Goal: Task Accomplishment & Management: Manage account settings

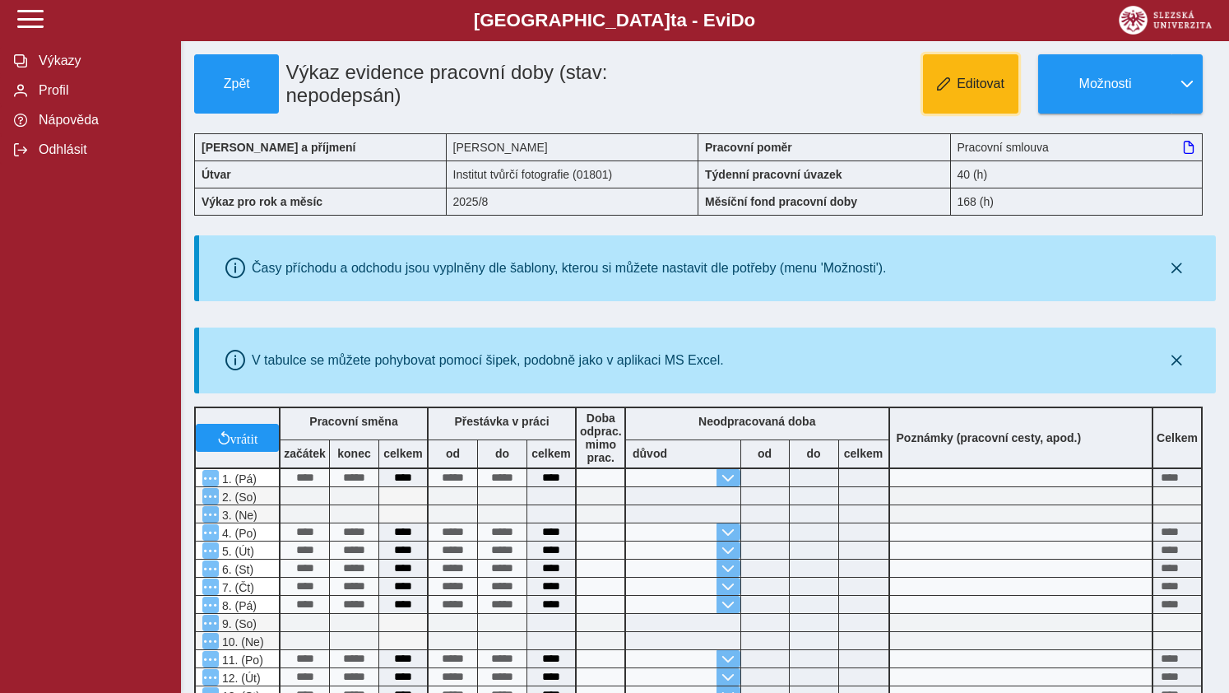
click at [948, 77] on span "button" at bounding box center [943, 83] width 13 height 13
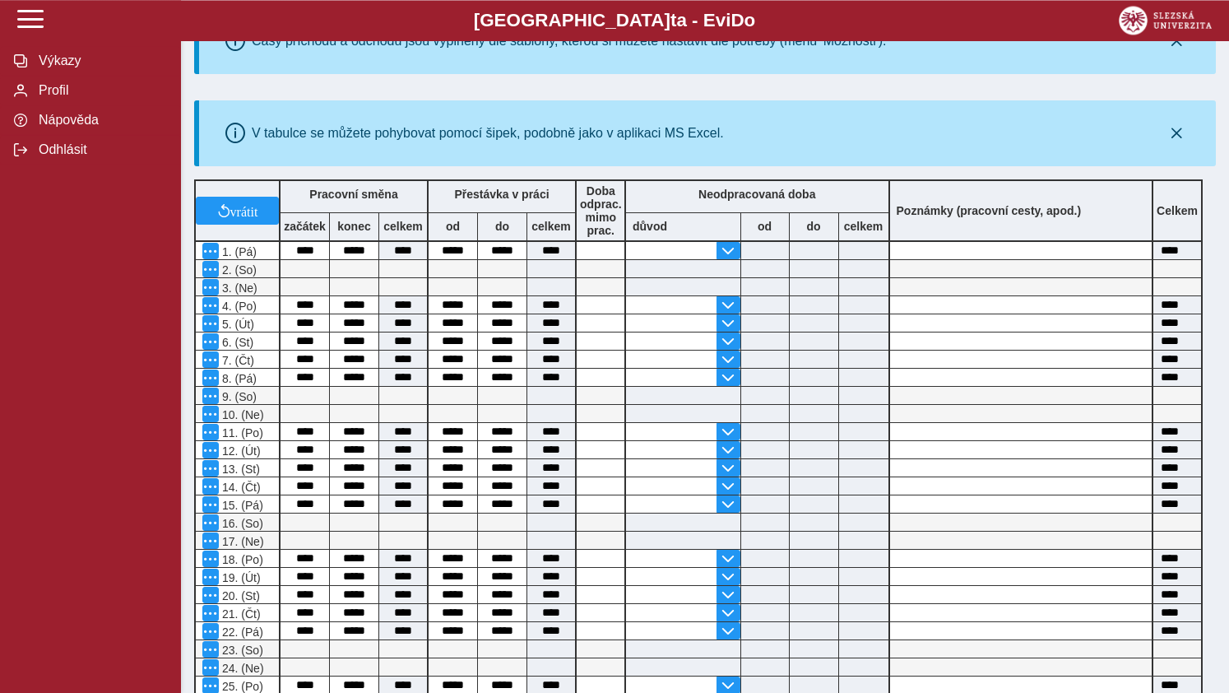
scroll to position [231, 0]
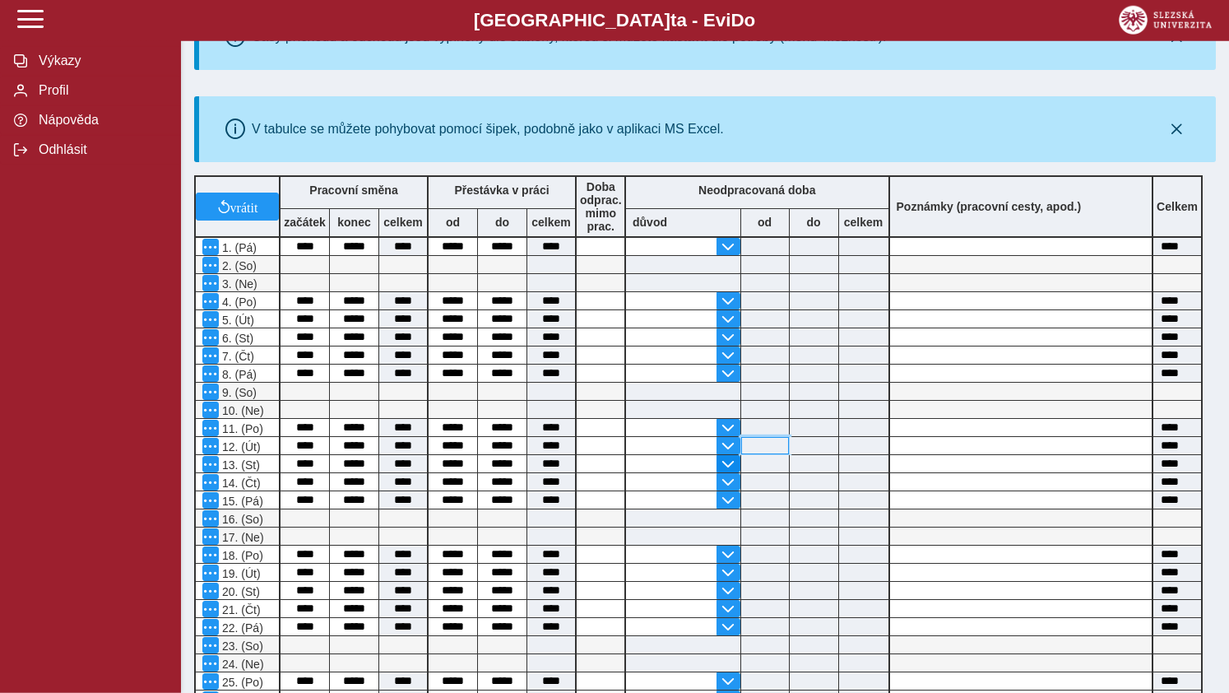
click at [731, 455] on div at bounding box center [758, 446] width 264 height 18
click at [899, 470] on input at bounding box center [1021, 463] width 262 height 17
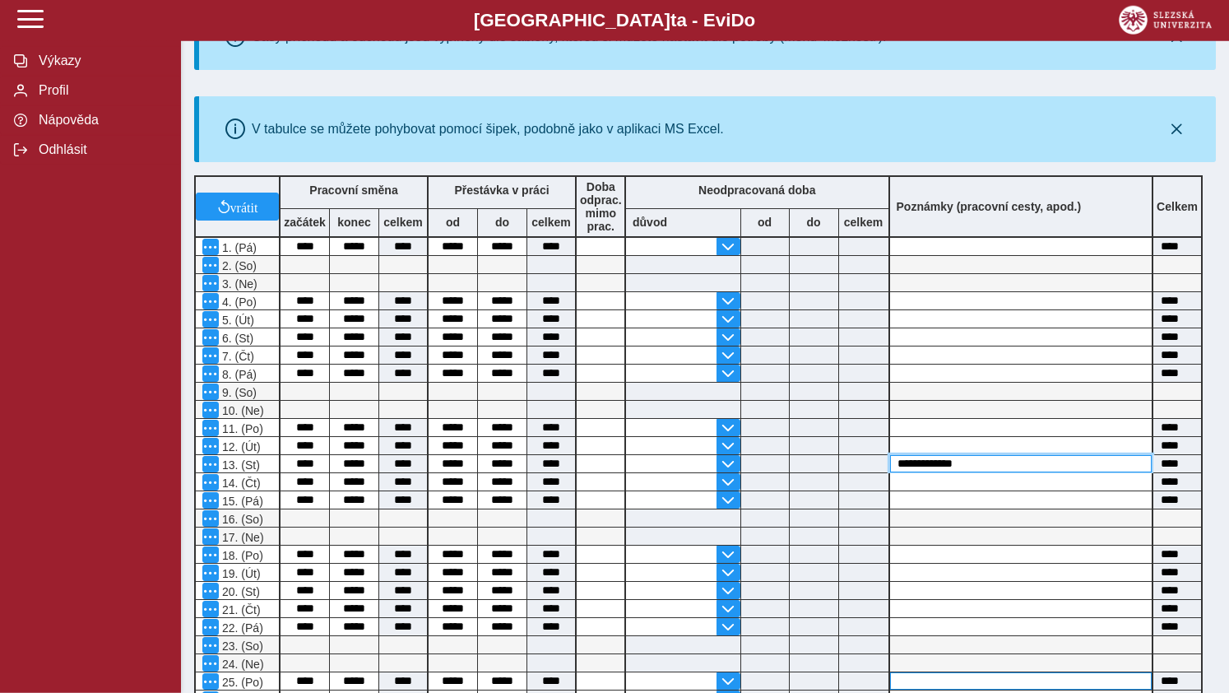
type input "**********"
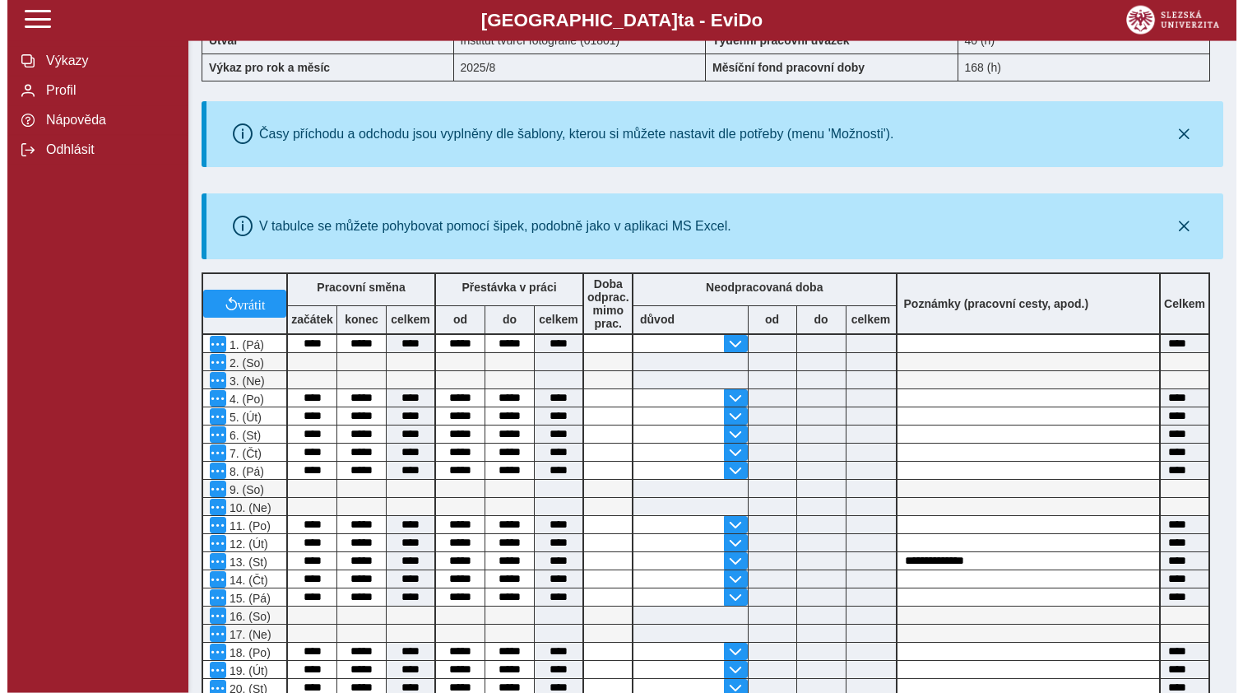
scroll to position [0, 0]
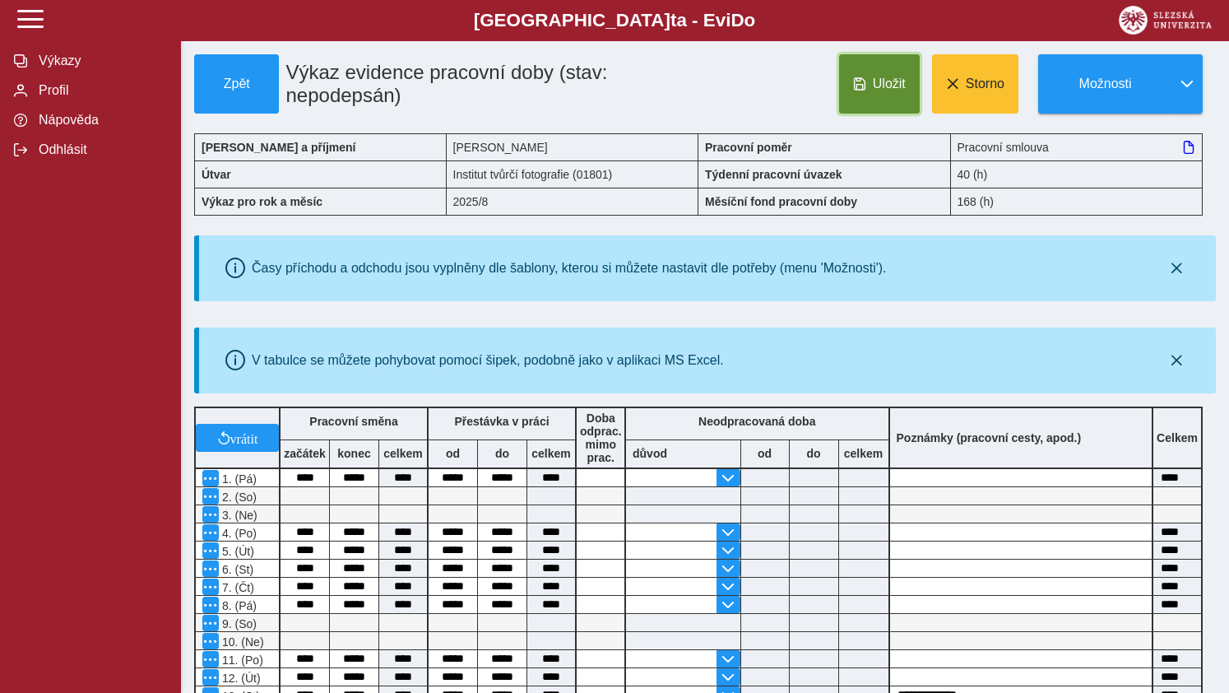
click at [869, 80] on button "Uložit" at bounding box center [879, 83] width 81 height 59
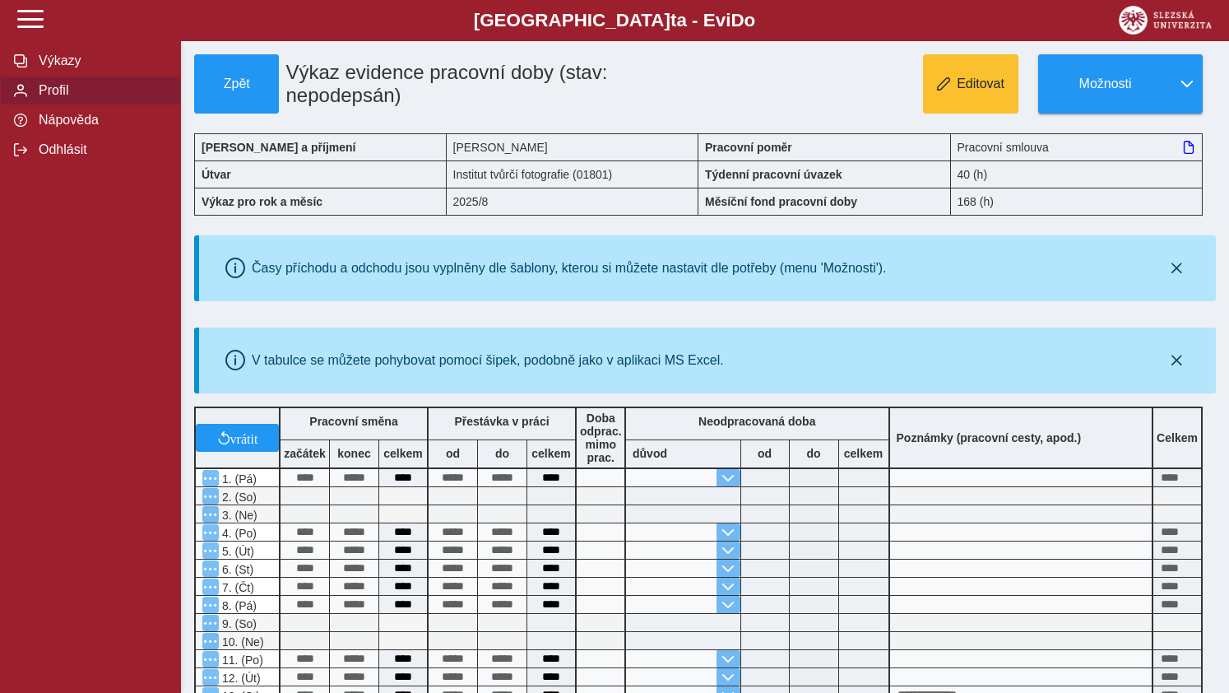
click at [48, 98] on span "Profil" at bounding box center [100, 90] width 133 height 15
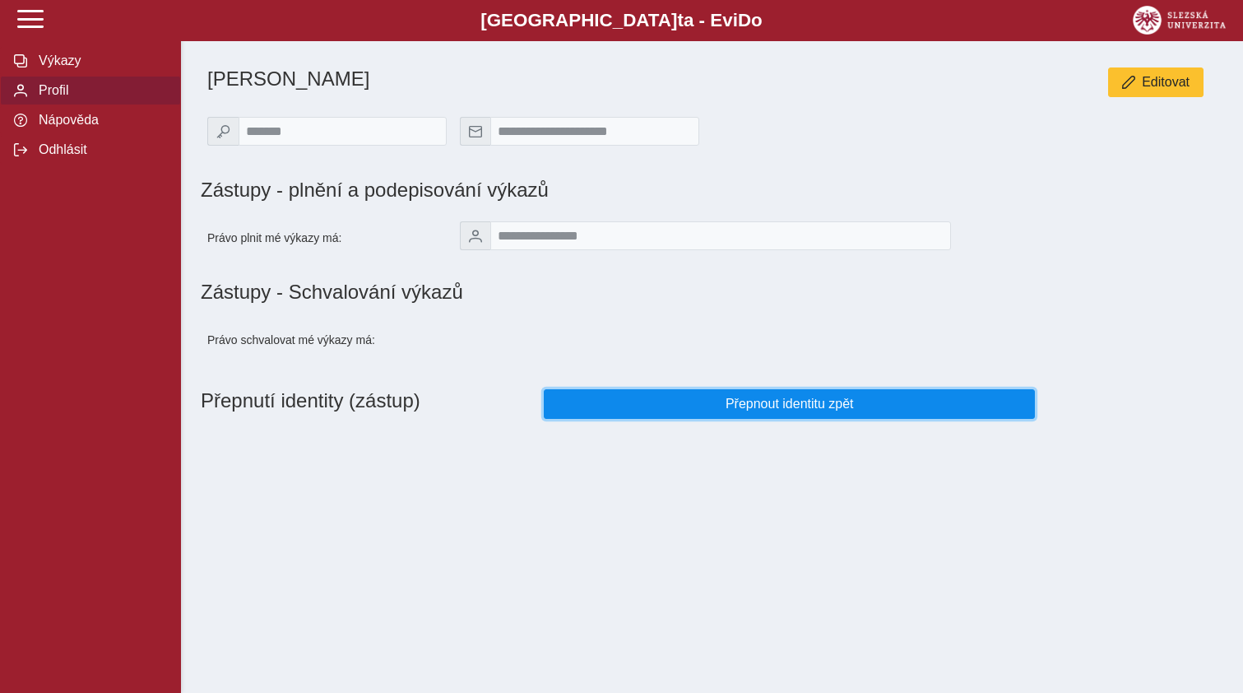
click at [802, 419] on button "Přepnout identitu zpět" at bounding box center [790, 404] width 492 height 30
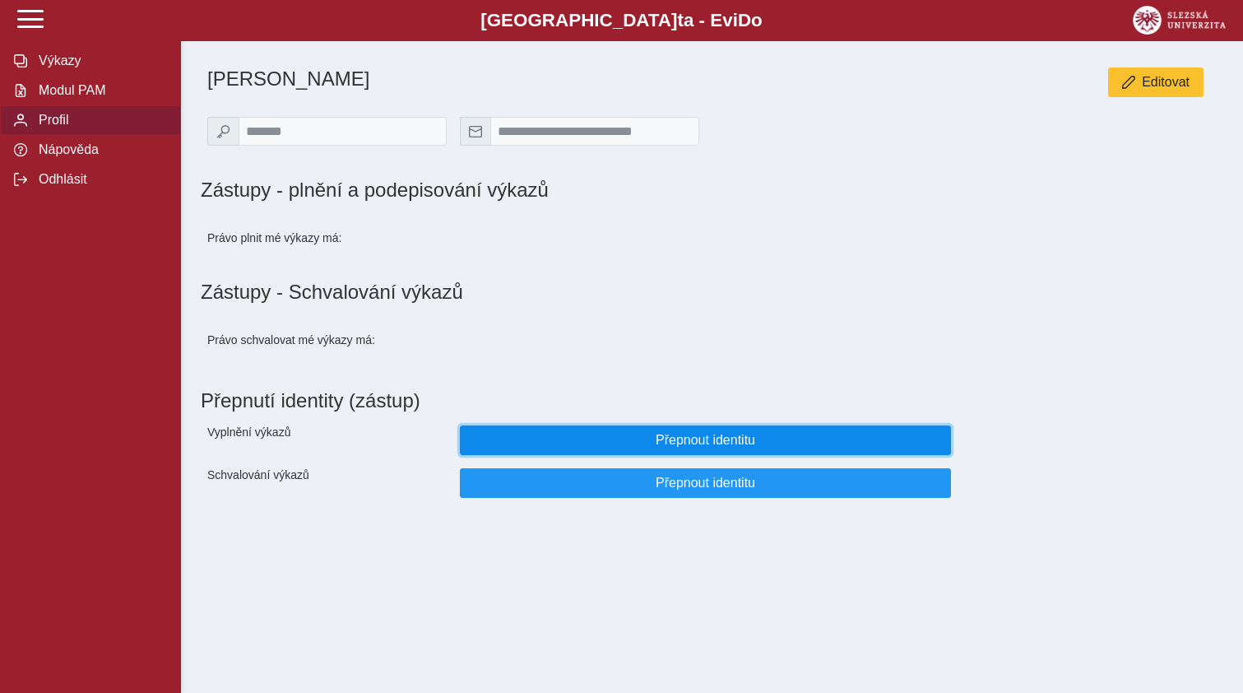
click at [693, 447] on span "Přepnout identitu" at bounding box center [706, 440] width 464 height 15
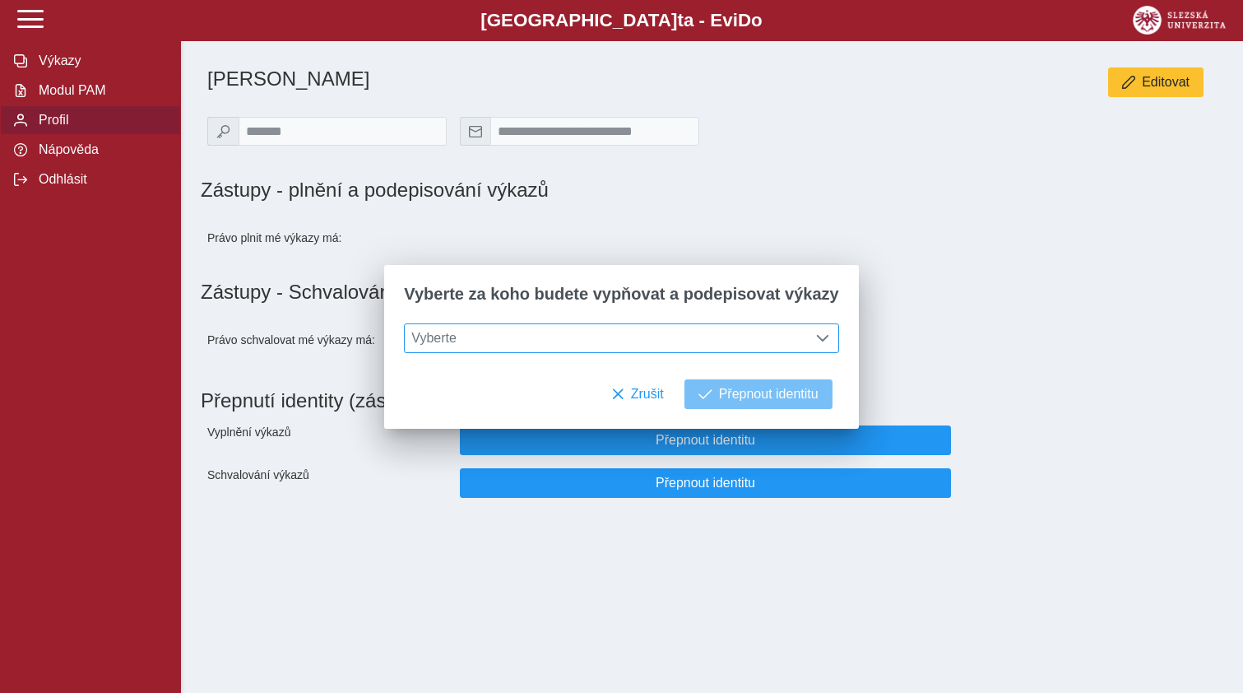
click at [816, 337] on span at bounding box center [822, 338] width 13 height 13
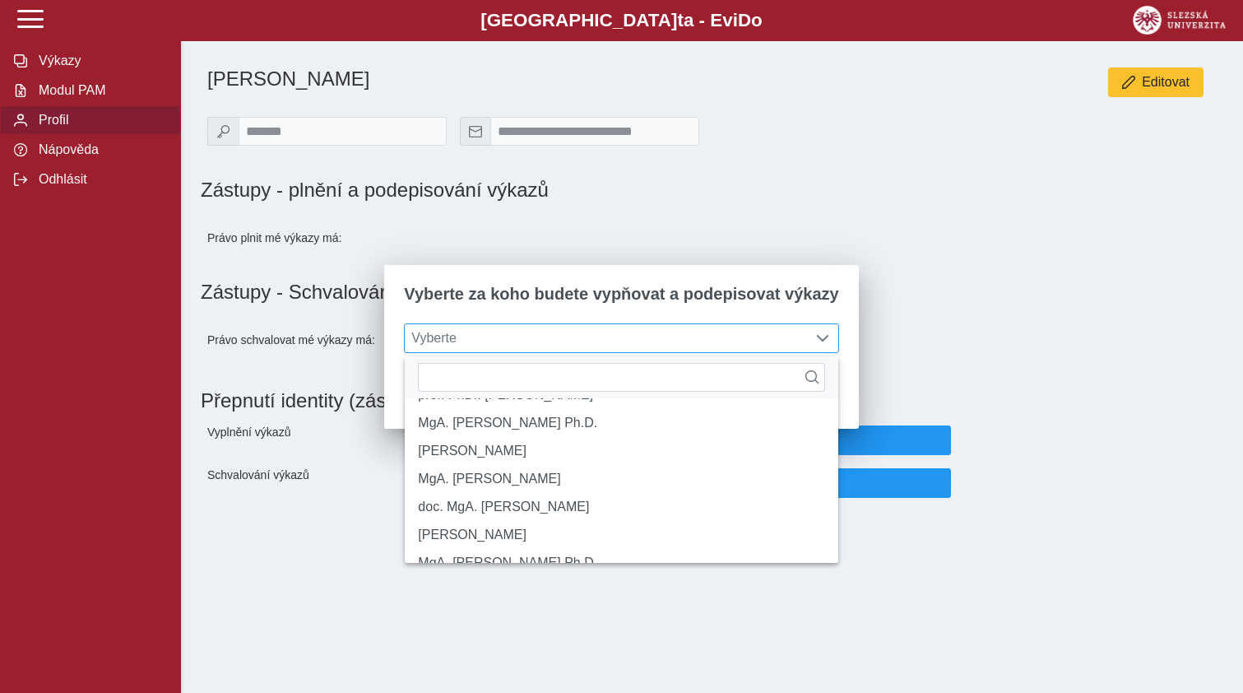
scroll to position [10, 0]
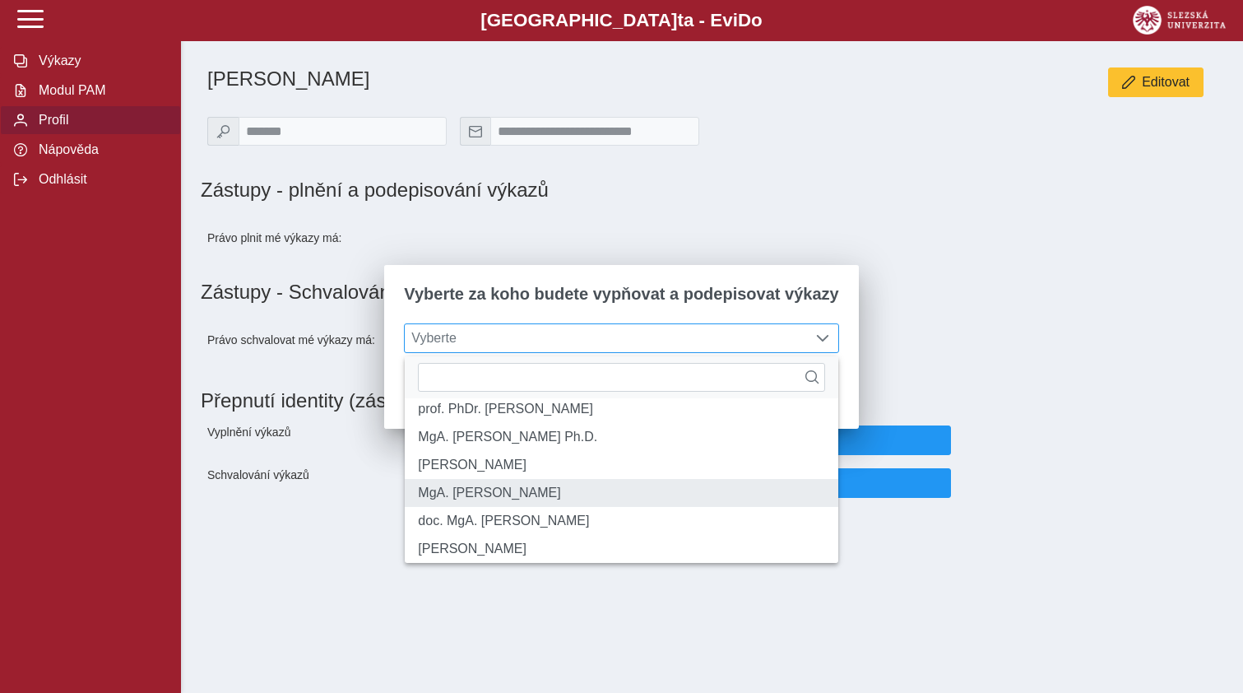
click at [526, 505] on li "MgA. [PERSON_NAME]" at bounding box center [621, 493] width 433 height 28
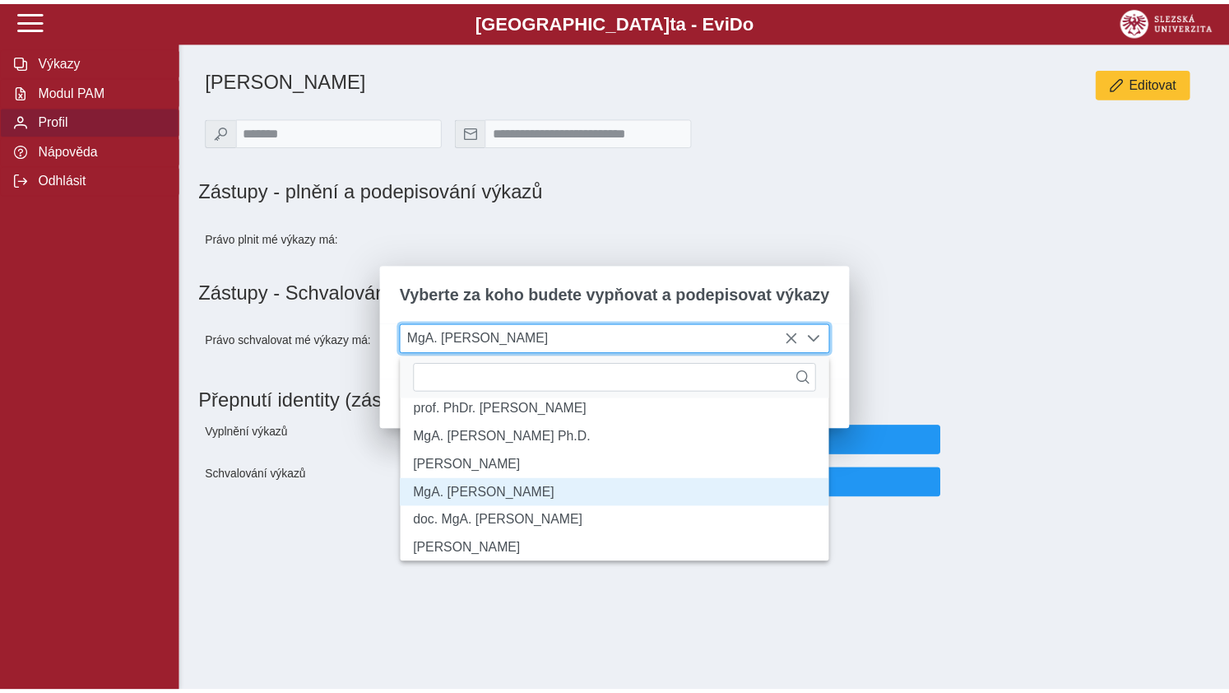
scroll to position [9, 67]
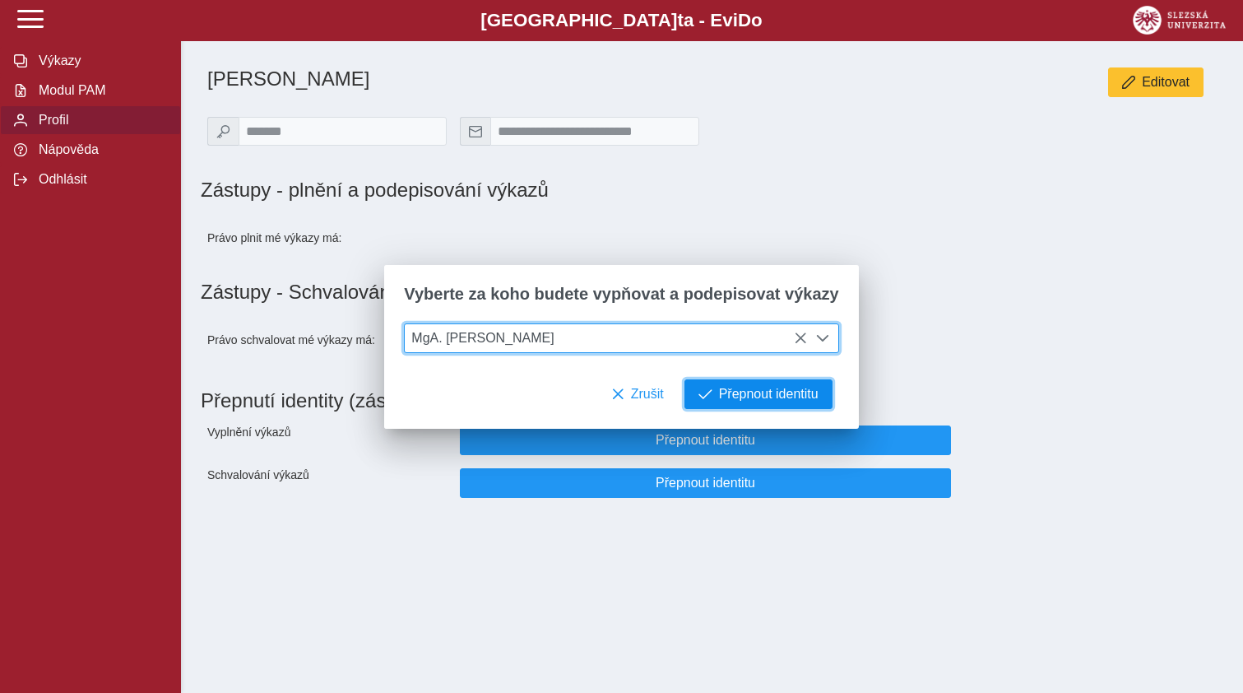
click at [733, 391] on span "Přepnout identitu" at bounding box center [769, 394] width 100 height 15
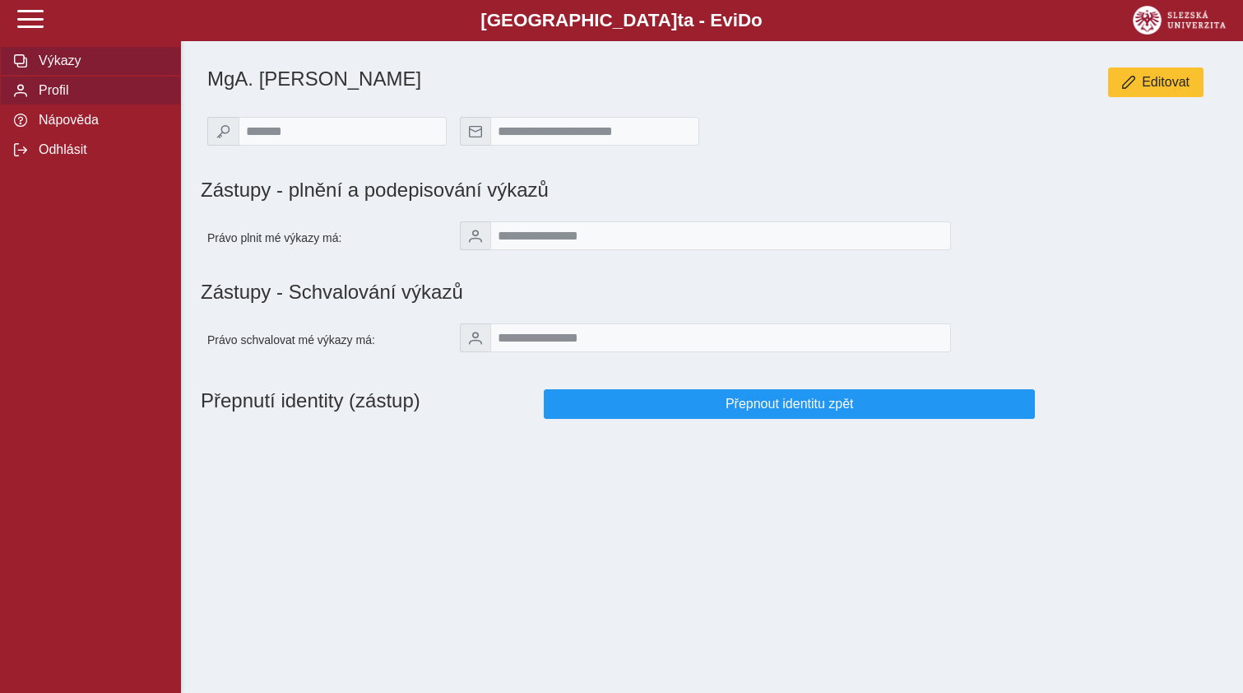
click at [60, 68] on span "Výkazy" at bounding box center [100, 60] width 133 height 15
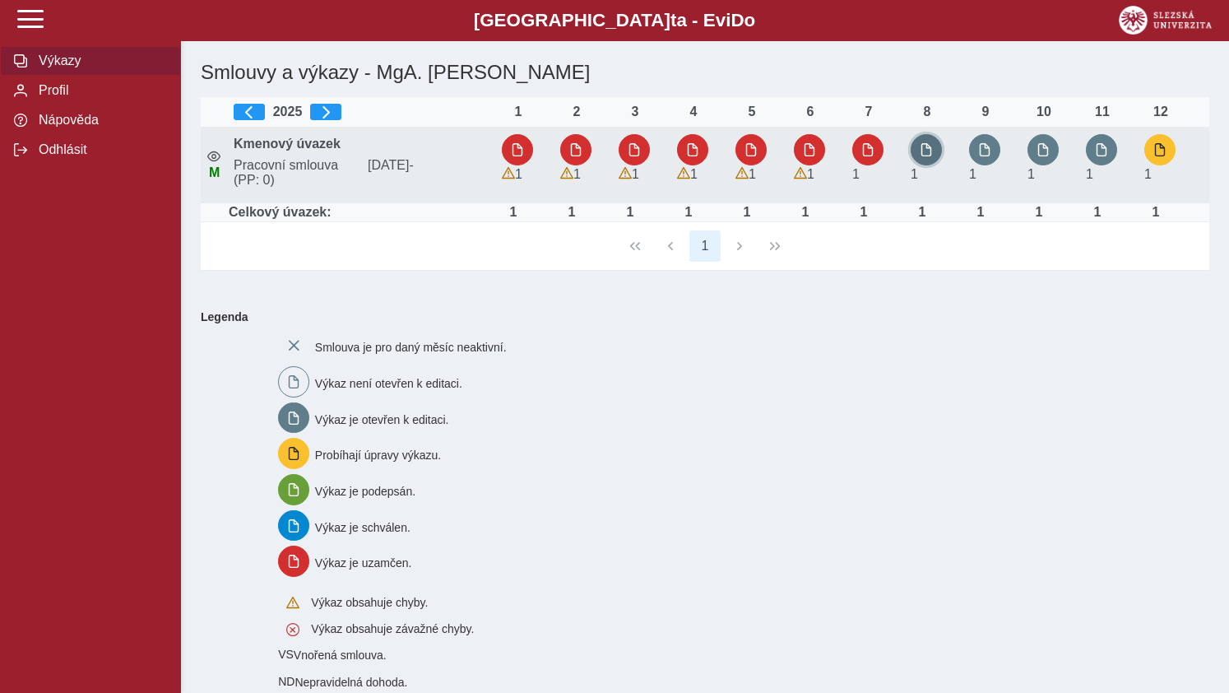
click at [917, 148] on button "button" at bounding box center [926, 149] width 31 height 31
